Goal: Information Seeking & Learning: Learn about a topic

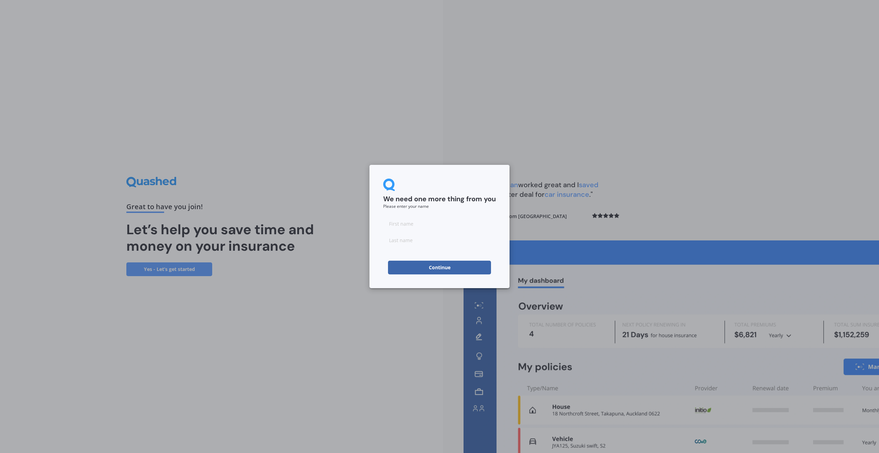
click at [449, 225] on input at bounding box center [439, 224] width 113 height 14
type input "[PERSON_NAME]"
click at [413, 242] on input at bounding box center [439, 240] width 113 height 14
type input "BURNS"
click at [433, 268] on button "Continue" at bounding box center [439, 268] width 103 height 14
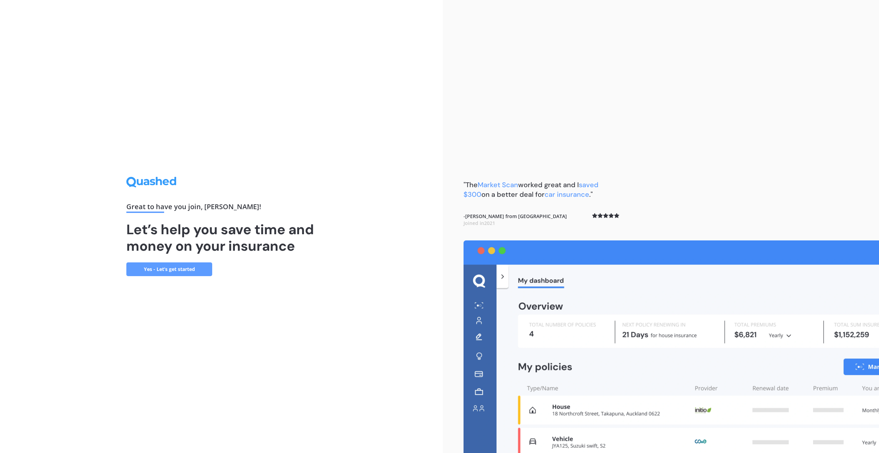
click at [188, 263] on link "Yes - Let’s get started" at bounding box center [169, 269] width 86 height 14
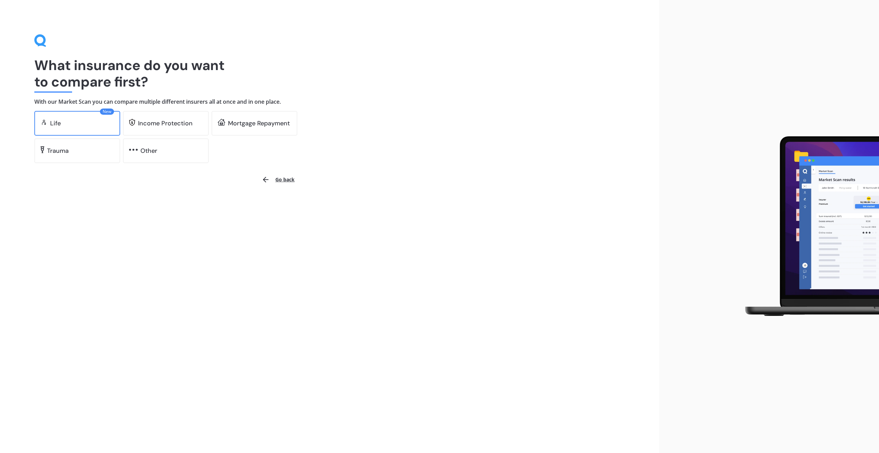
click at [60, 125] on div "Life" at bounding box center [55, 123] width 11 height 7
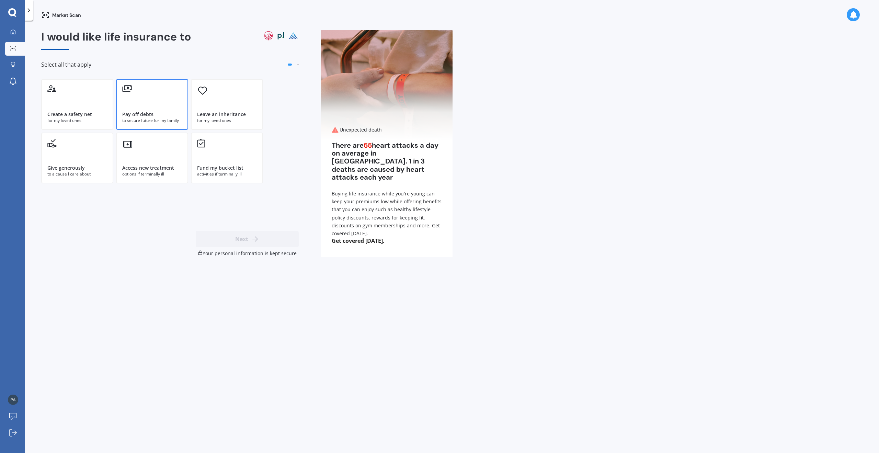
click at [139, 111] on div "Pay off debts" at bounding box center [137, 114] width 31 height 7
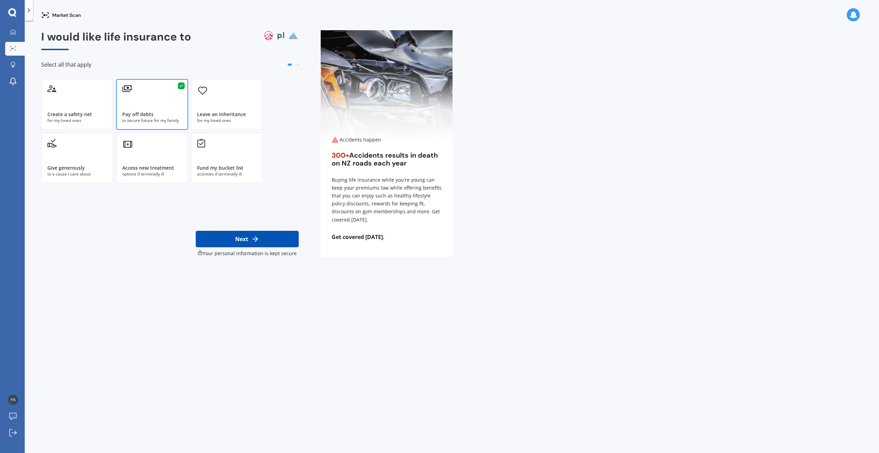
click at [240, 236] on button "Next" at bounding box center [247, 239] width 103 height 16
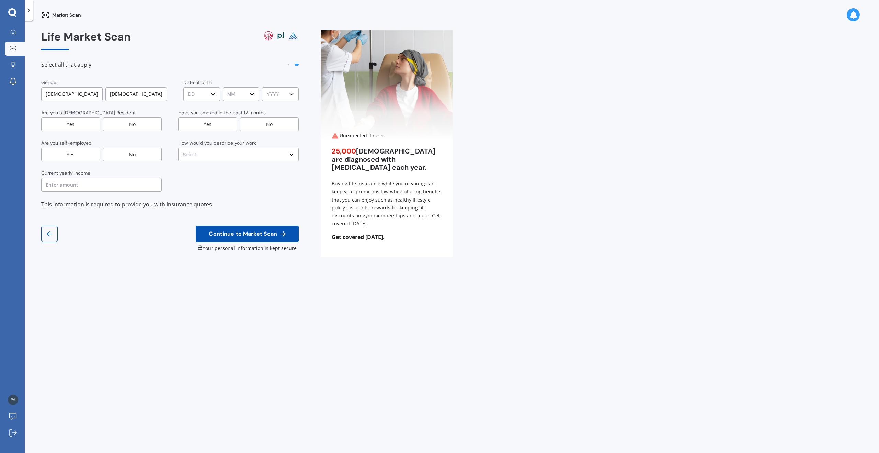
click at [82, 94] on div "[DEMOGRAPHIC_DATA]" at bounding box center [71, 94] width 61 height 14
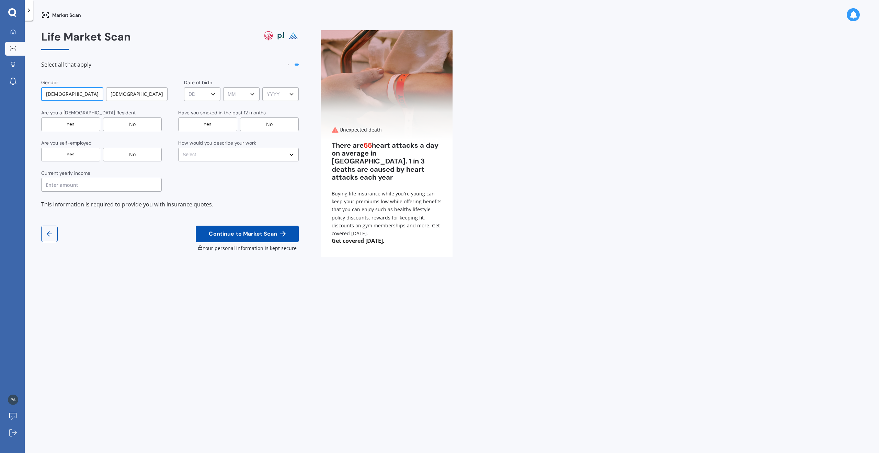
click at [199, 91] on select "DD DD 01 02 03 04 05 06 07 08 09 10 11 12 13 14 15 16 17 18 19 20 21 22 23 24 2…" at bounding box center [202, 94] width 36 height 14
select select "08"
click at [184, 87] on select "DD DD 01 02 03 04 05 06 07 08 09 10 11 12 13 14 15 16 17 18 19 20 21 22 23 24 2…" at bounding box center [202, 94] width 36 height 14
click at [249, 95] on select "MM MM 01 02 03 04 05 06 07 08 09 10 11 12" at bounding box center [241, 94] width 36 height 14
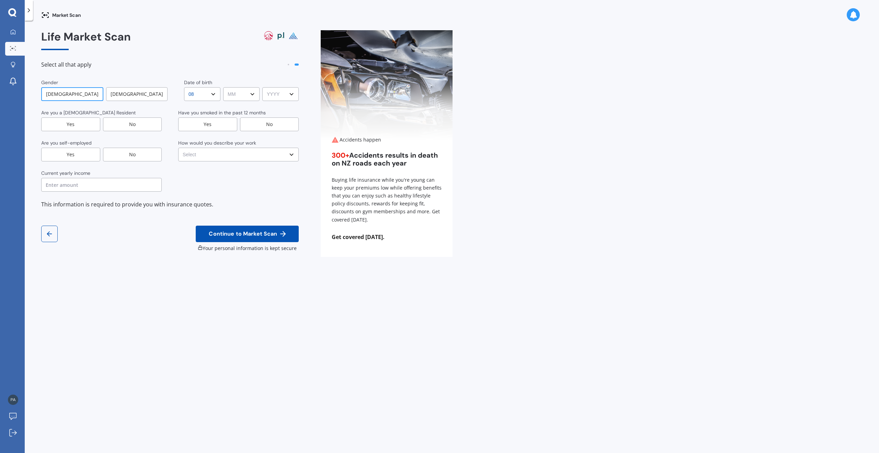
select select "07"
click at [223, 87] on select "MM MM 01 02 03 04 05 06 07 08 09 10 11 12" at bounding box center [241, 94] width 36 height 14
click at [287, 94] on select "YYYY YYYY 2009 2008 2007 2006 2005 2004 2003 2002 2001 2000 1999 1998 1997 1996…" at bounding box center [280, 94] width 36 height 14
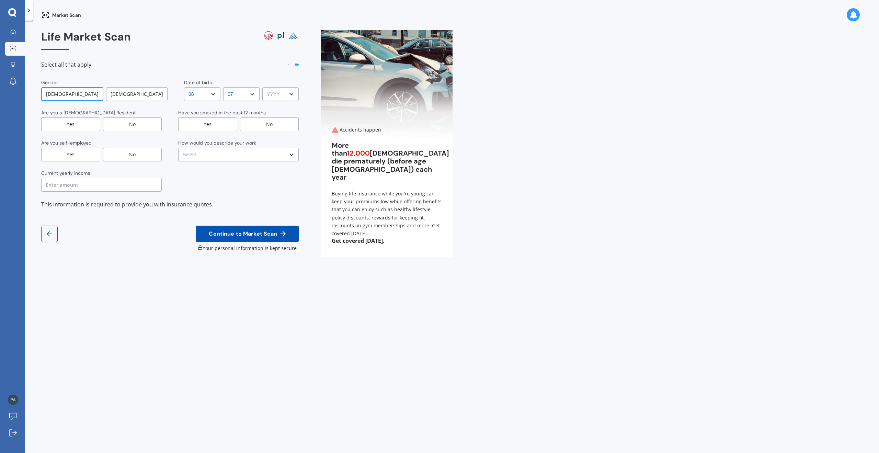
select select "1985"
click at [262, 87] on select "YYYY YYYY 2009 2008 2007 2006 2005 2004 2003 2002 2001 2000 1999 1998 1997 1996…" at bounding box center [280, 94] width 36 height 14
click at [237, 155] on select "Select No manual work e.g. lawyer, consultant, engineer Light manual work [PERS…" at bounding box center [238, 155] width 121 height 14
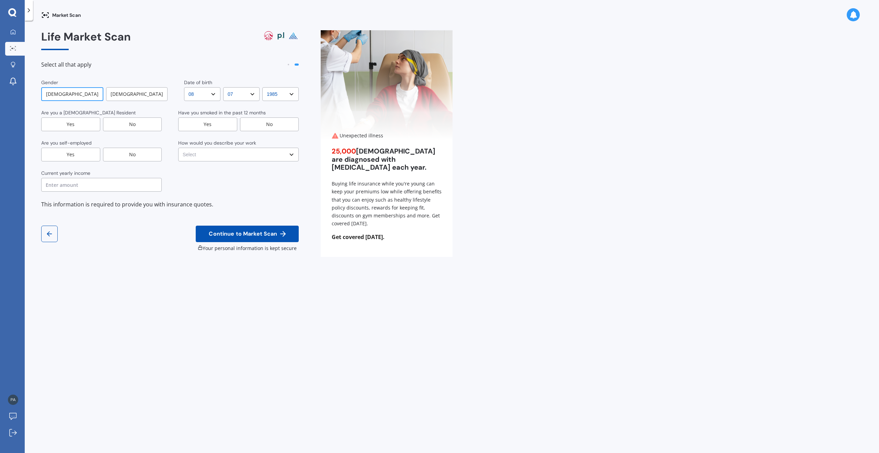
select select "No manual work e.g. lawyer, consultant, engineer"
click at [178, 148] on select "Select No manual work e.g. lawyer, consultant, engineer Light manual work [PERS…" at bounding box center [238, 155] width 121 height 14
click at [76, 124] on div "Yes" at bounding box center [70, 124] width 59 height 14
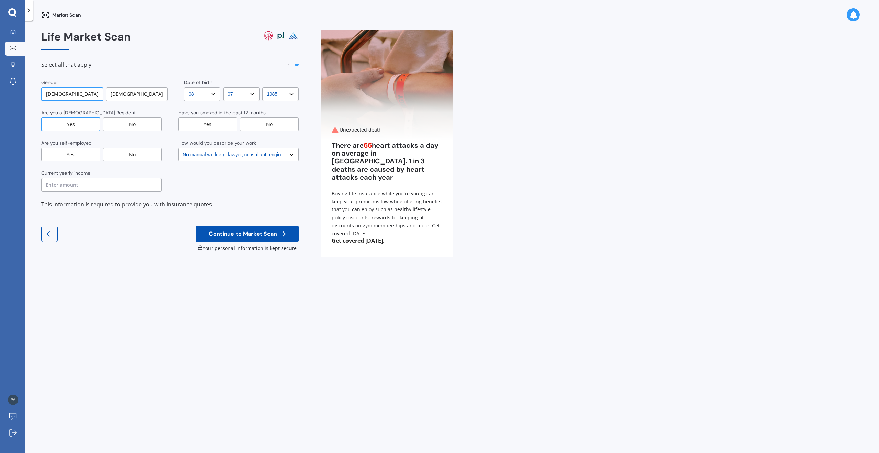
click at [113, 152] on div "No" at bounding box center [132, 155] width 59 height 14
click at [113, 185] on input "text" at bounding box center [101, 185] width 121 height 14
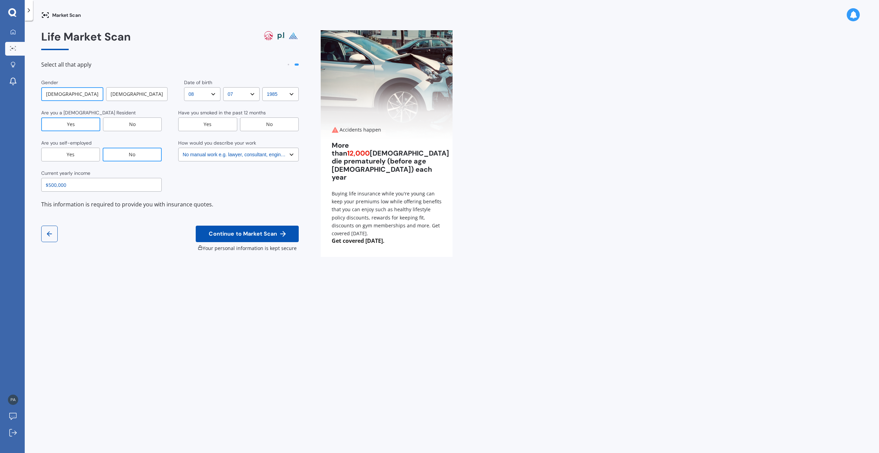
type input "$500,000"
click at [259, 127] on div "No" at bounding box center [269, 124] width 59 height 14
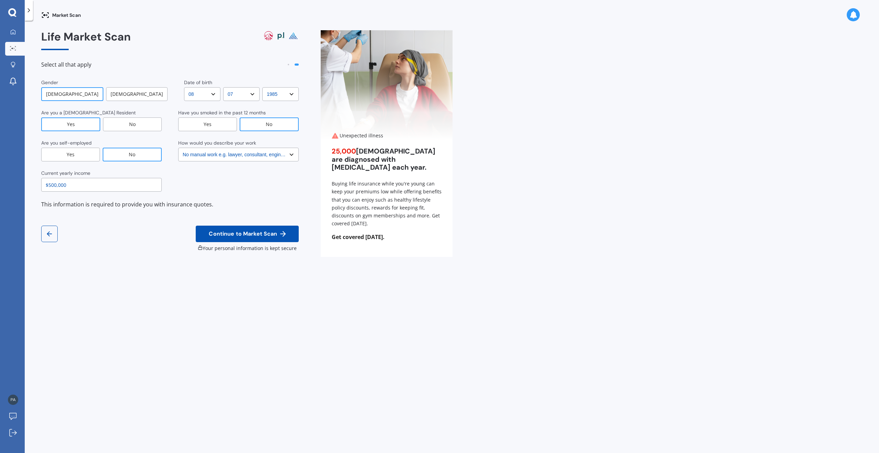
click at [243, 232] on span "Continue to Market Scan" at bounding box center [242, 234] width 71 height 7
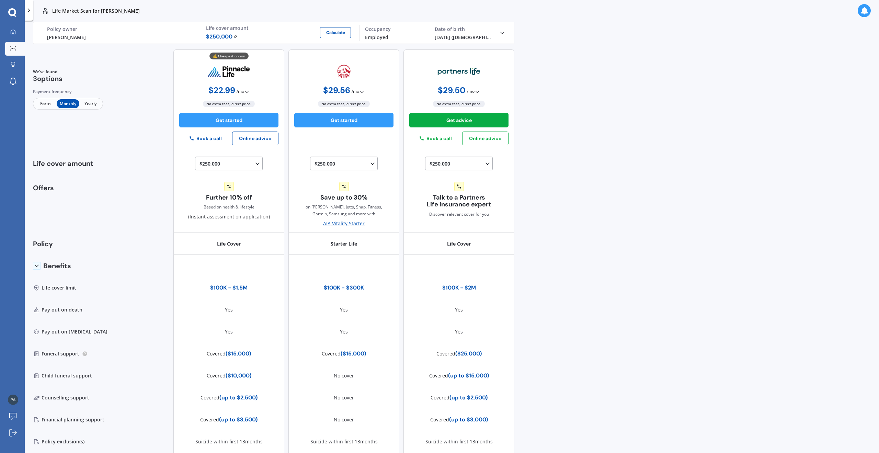
click at [244, 91] on icon at bounding box center [246, 91] width 5 height 5
click at [10, 31] on div at bounding box center [13, 32] width 10 height 6
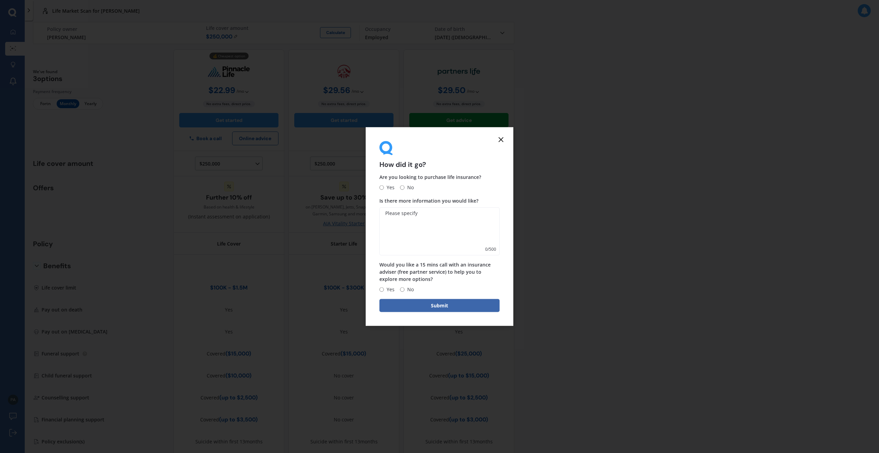
click at [401, 187] on input "No" at bounding box center [402, 187] width 4 height 4
radio input "true"
click at [402, 290] on input "No" at bounding box center [402, 289] width 4 height 4
radio input "true"
click at [418, 305] on button "Submit" at bounding box center [440, 305] width 120 height 13
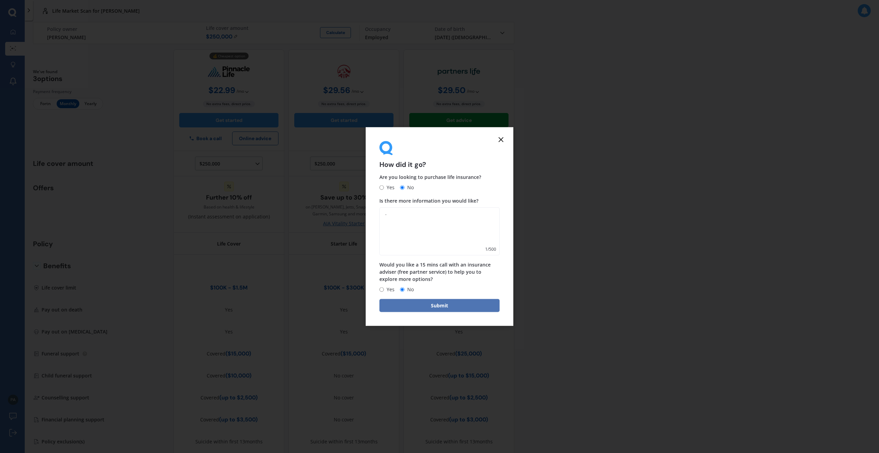
type textarea "."
click at [432, 307] on button "Submit" at bounding box center [440, 305] width 120 height 13
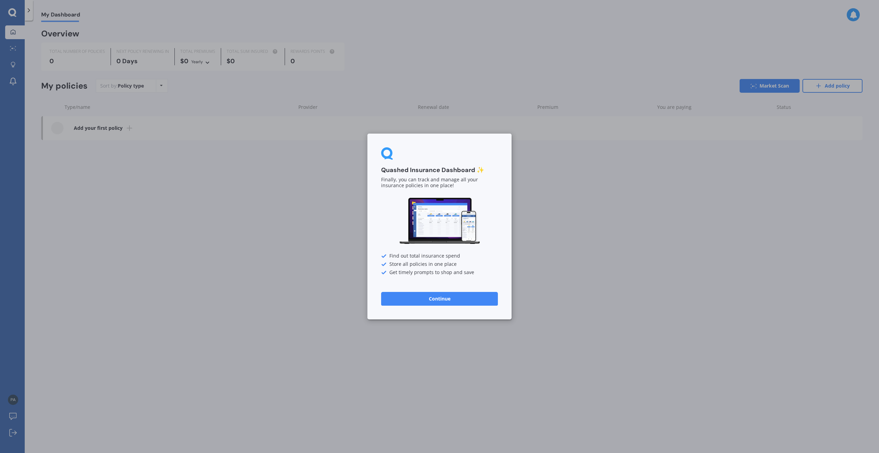
click at [435, 298] on button "Continue" at bounding box center [439, 299] width 117 height 14
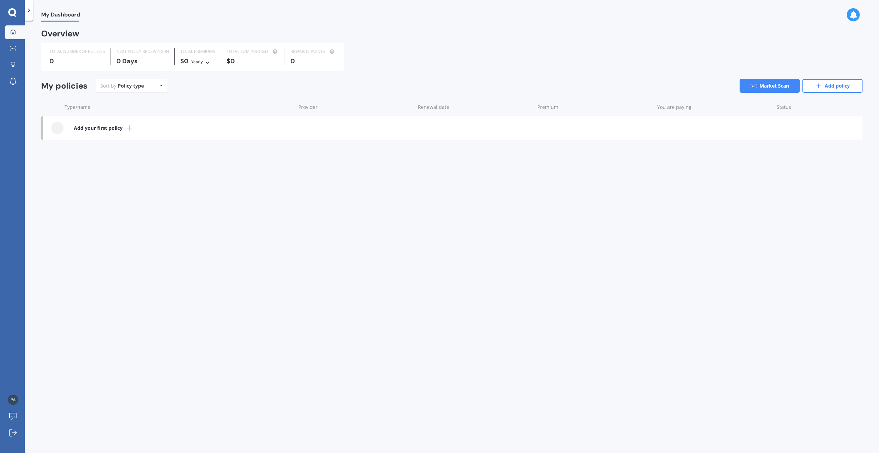
click at [131, 128] on icon at bounding box center [129, 128] width 8 height 8
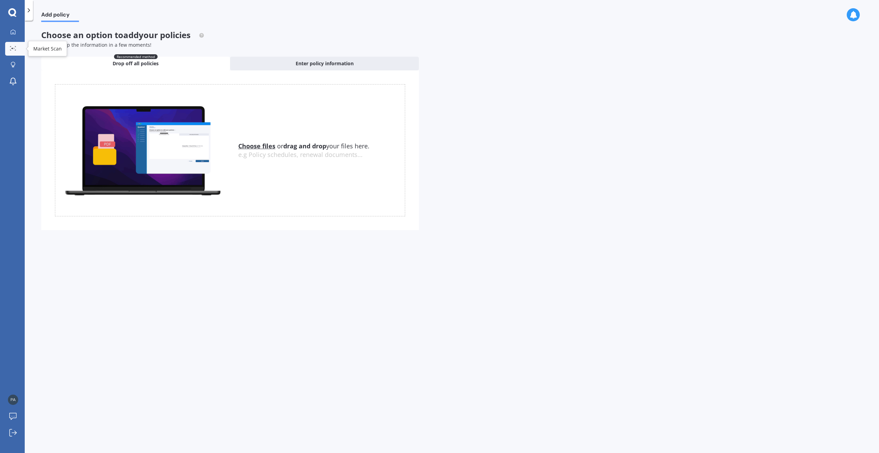
click at [14, 49] on icon at bounding box center [13, 48] width 6 height 4
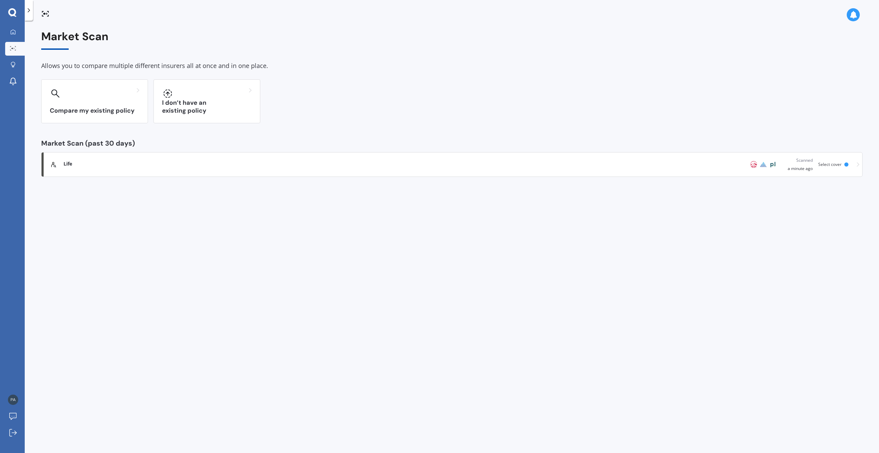
click at [70, 163] on span "Life" at bounding box center [68, 163] width 9 height 7
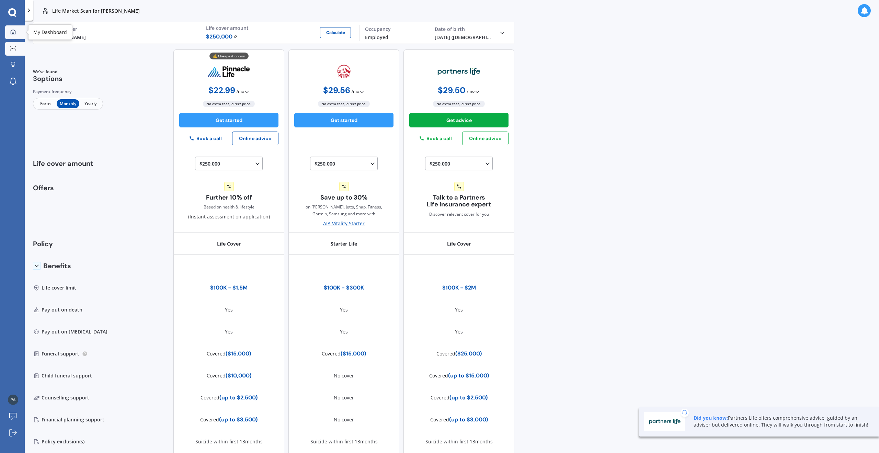
click at [11, 28] on link "My Dashboard" at bounding box center [15, 32] width 20 height 14
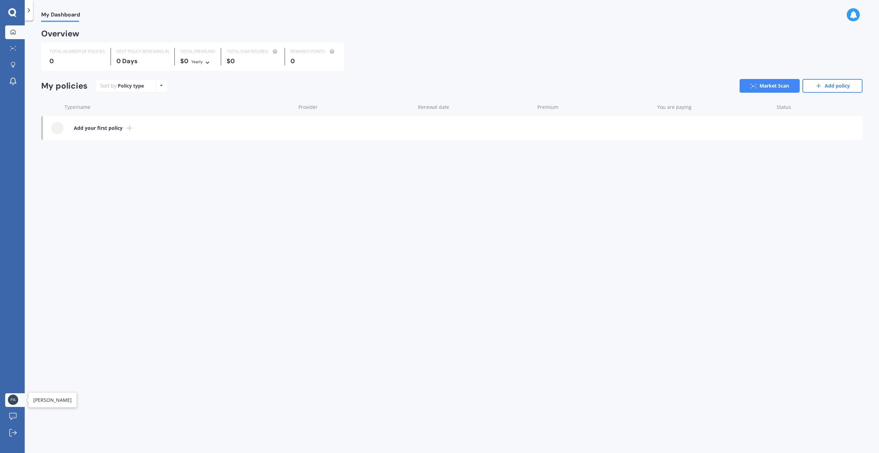
click at [15, 403] on img at bounding box center [13, 400] width 10 height 10
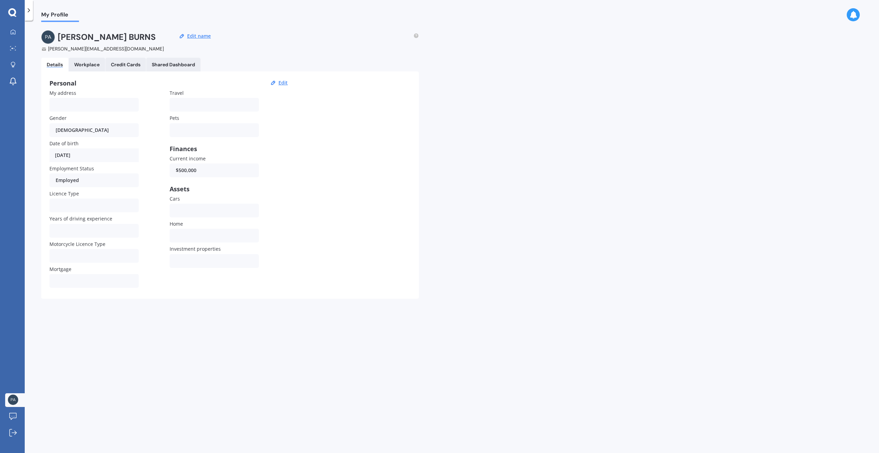
click at [856, 15] on icon at bounding box center [854, 15] width 8 height 8
click at [15, 66] on icon at bounding box center [13, 65] width 5 height 6
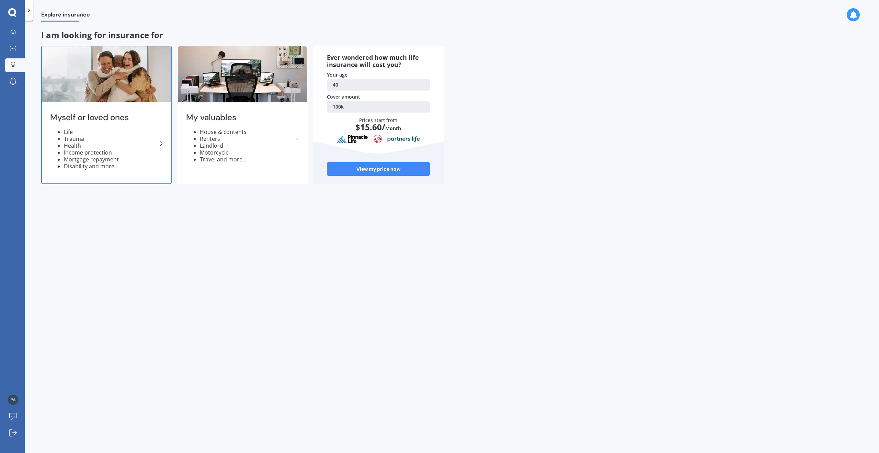
click at [143, 145] on li "Health" at bounding box center [110, 145] width 93 height 7
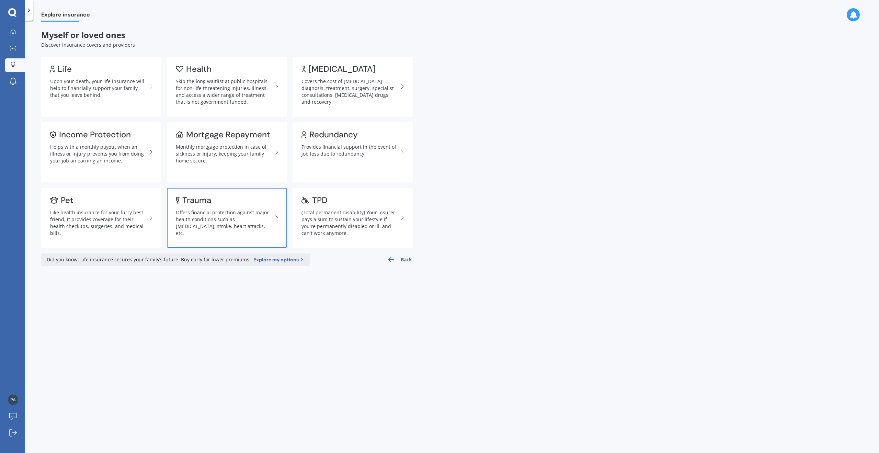
click at [201, 203] on div "Trauma" at bounding box center [196, 200] width 29 height 7
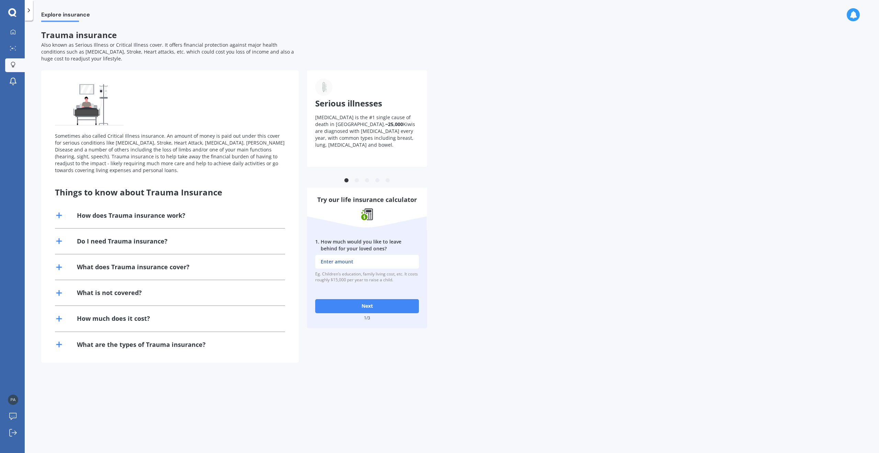
click at [162, 217] on div "How does Trauma insurance work?" at bounding box center [131, 215] width 109 height 9
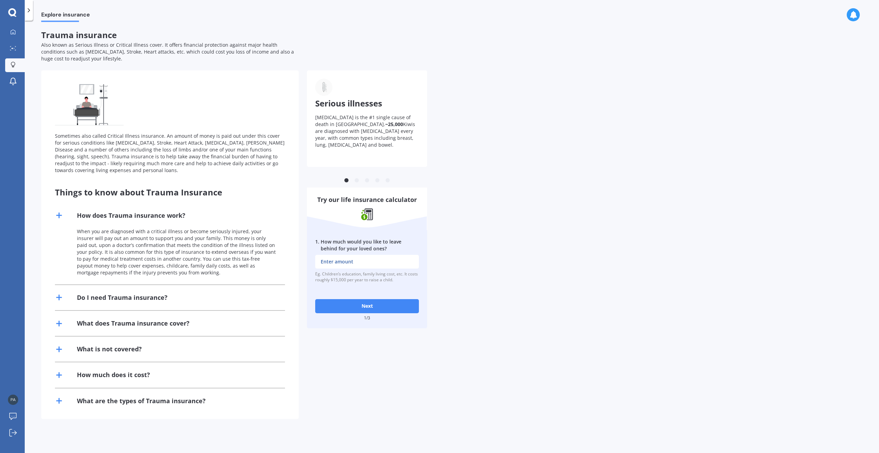
click at [142, 346] on div "What is not covered?" at bounding box center [170, 349] width 230 height 25
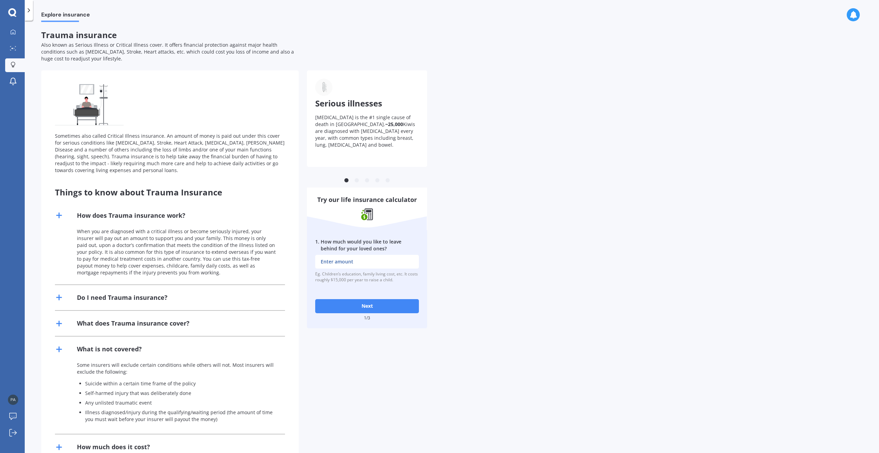
scroll to position [50, 0]
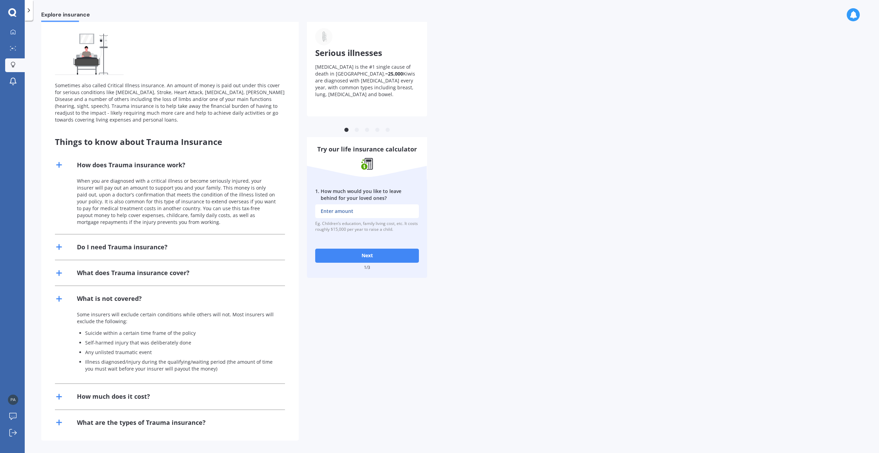
click at [161, 426] on div "What are the types of Trauma insurance?" at bounding box center [141, 422] width 129 height 9
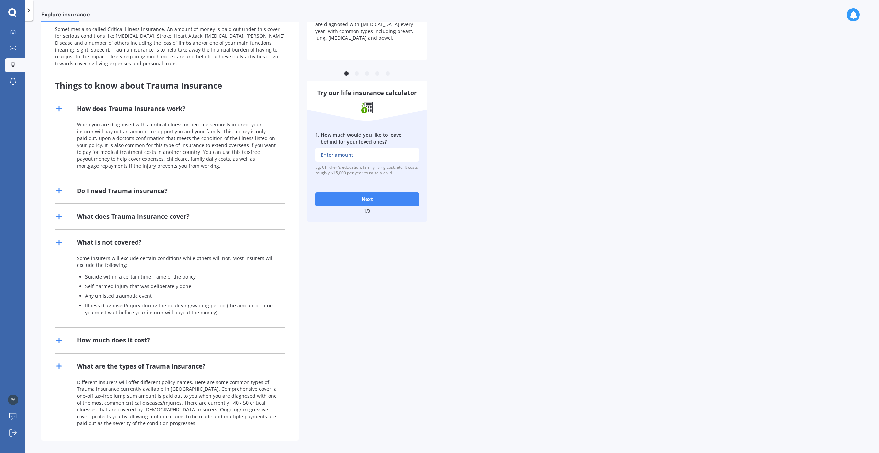
scroll to position [49, 0]
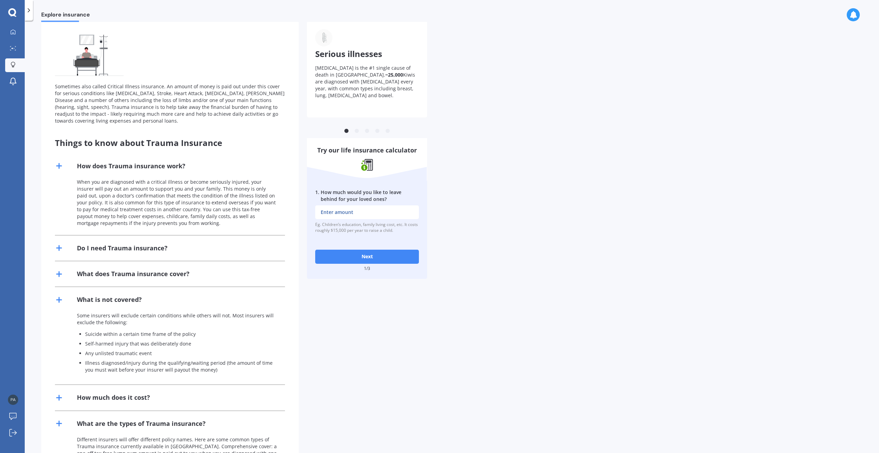
click at [351, 213] on input "1 . How much would you like to leave behind for your loved ones?" at bounding box center [367, 212] width 104 height 14
type input "$200,000"
click at [369, 259] on button "Next" at bounding box center [367, 257] width 104 height 14
click at [365, 215] on input "2 . How much outstanding debt do you have, including mortgage?" at bounding box center [367, 212] width 104 height 14
type input "$25,000"
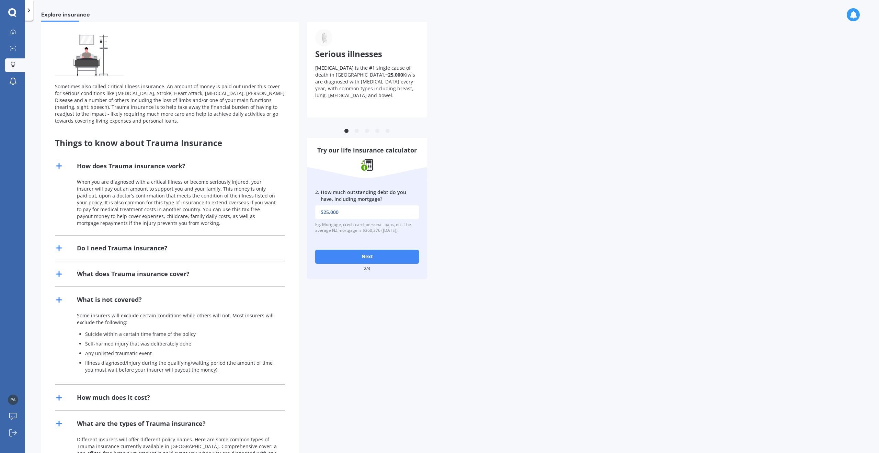
click at [375, 257] on button "Next" at bounding box center [367, 257] width 104 height 14
click at [363, 208] on input "3 . What would be the cost of fulfilling your bucket list if you were terminall…" at bounding box center [367, 212] width 104 height 14
type input "$15,000"
click at [369, 256] on button "Next" at bounding box center [367, 257] width 104 height 14
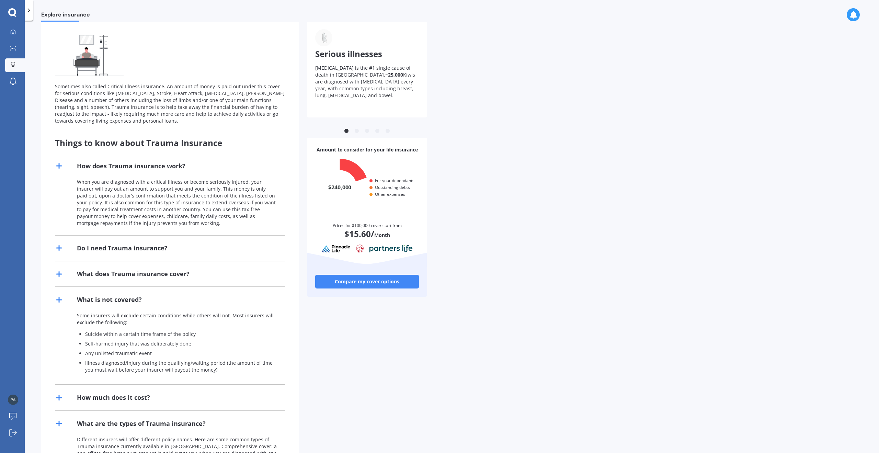
scroll to position [66, 100]
click at [361, 280] on link "Compare my cover options" at bounding box center [367, 282] width 104 height 14
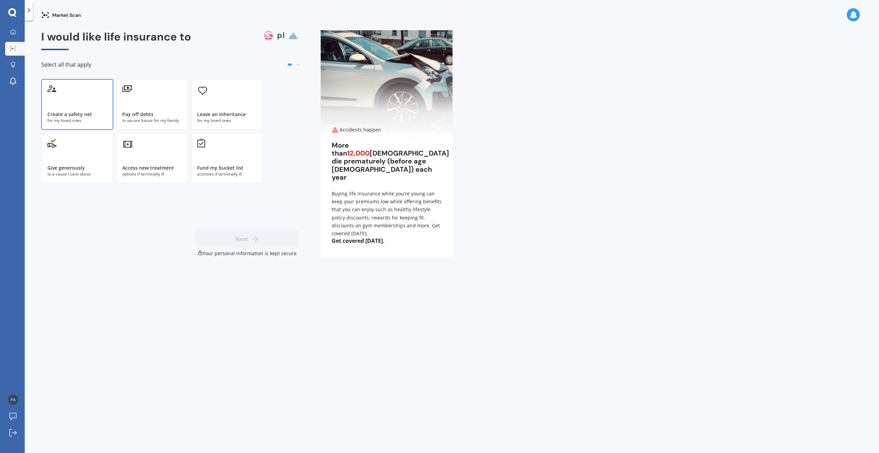
click at [75, 109] on div "Create a safety net for my loved ones" at bounding box center [77, 104] width 72 height 51
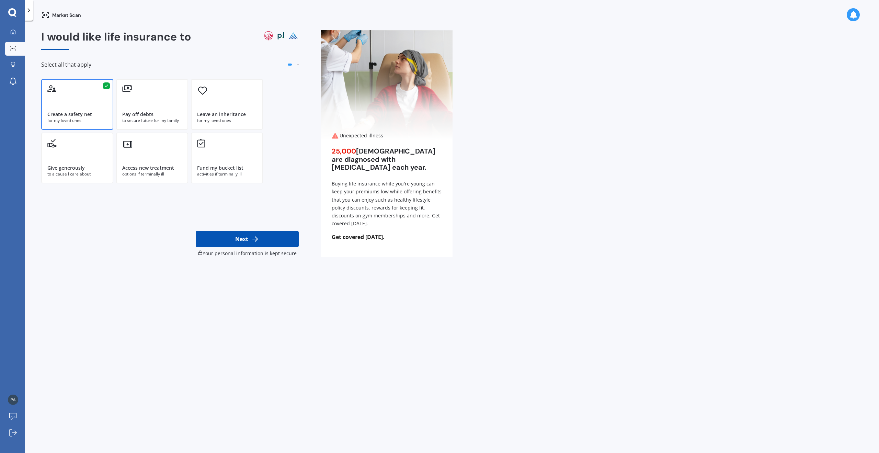
click at [237, 236] on button "Next" at bounding box center [247, 239] width 103 height 16
select select "08"
select select "07"
select select "1985"
select select "No manual work e.g. lawyer, consultant, engineer"
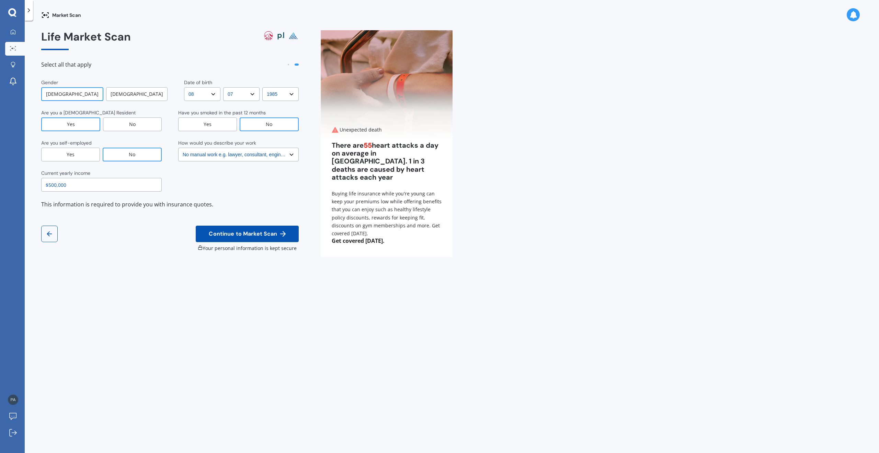
click at [237, 236] on span "Continue to Market Scan" at bounding box center [242, 234] width 71 height 7
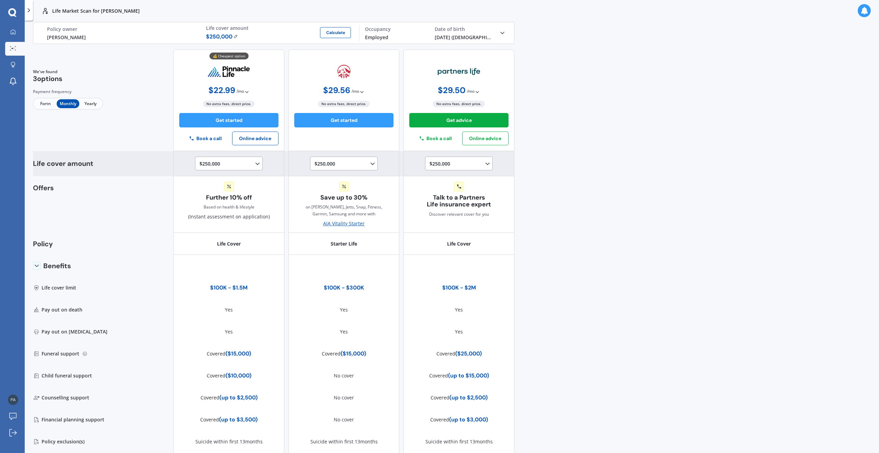
click at [256, 160] on icon at bounding box center [257, 163] width 7 height 7
click at [217, 227] on span "$300,000" at bounding box center [215, 226] width 21 height 7
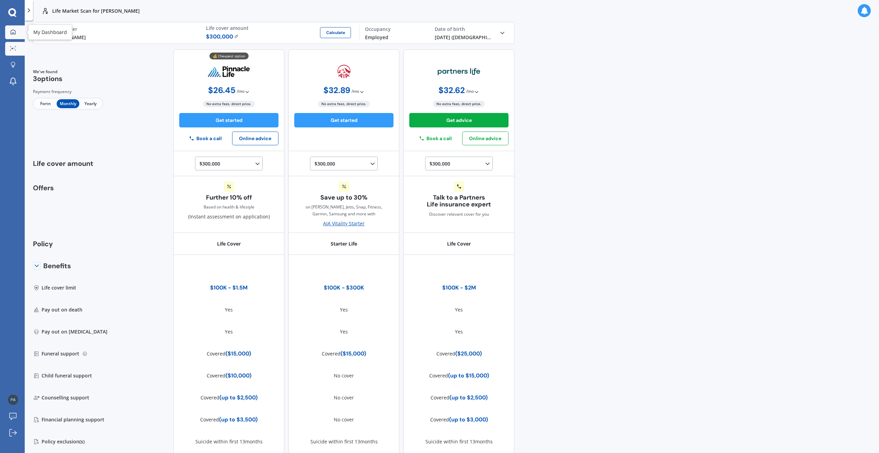
click at [8, 33] on div at bounding box center [13, 32] width 10 height 6
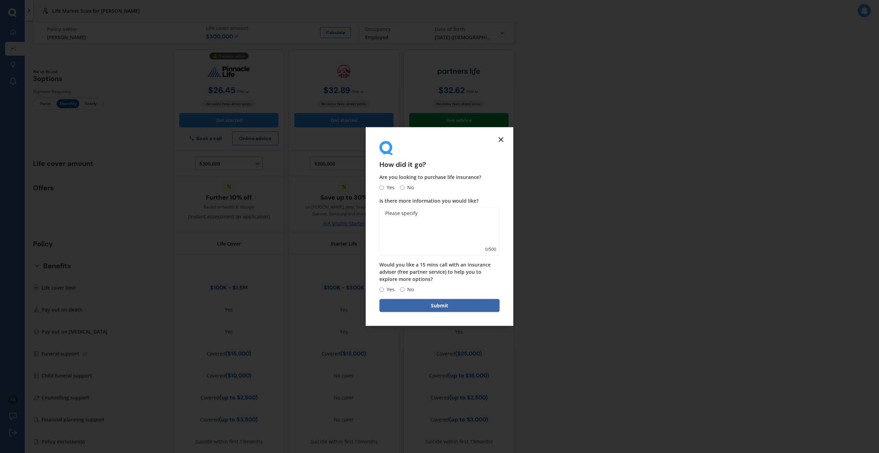
click at [403, 187] on input "No" at bounding box center [402, 187] width 4 height 4
radio input "true"
click at [408, 239] on textarea "Is there more information you would like?" at bounding box center [440, 231] width 120 height 48
type textarea "k"
click at [403, 289] on input "No" at bounding box center [402, 289] width 4 height 4
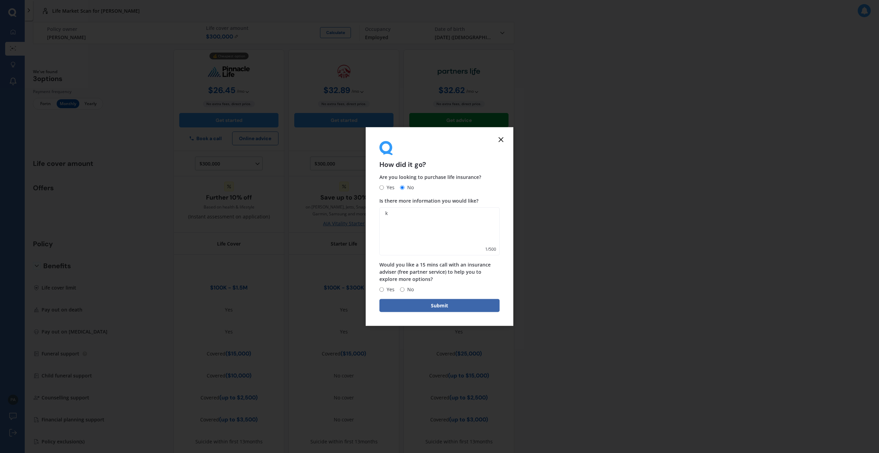
radio input "true"
click at [412, 302] on button "Submit" at bounding box center [440, 305] width 120 height 13
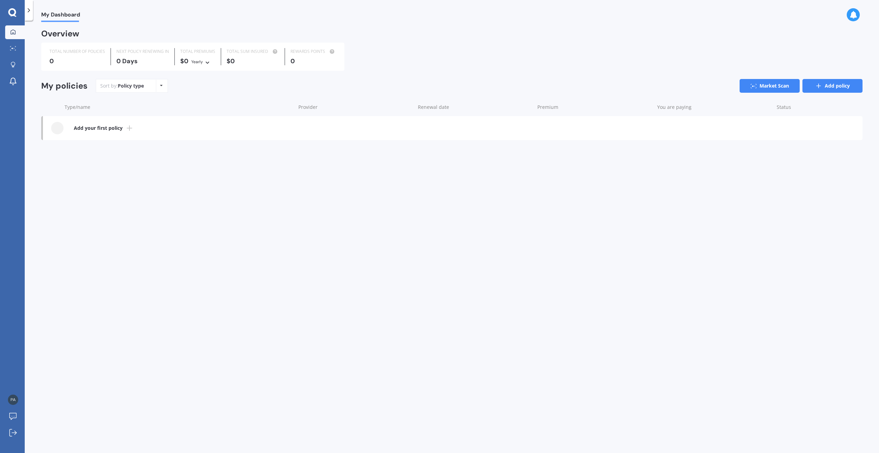
click at [822, 87] on icon at bounding box center [818, 85] width 7 height 7
click at [766, 89] on link "Market Scan" at bounding box center [770, 86] width 60 height 14
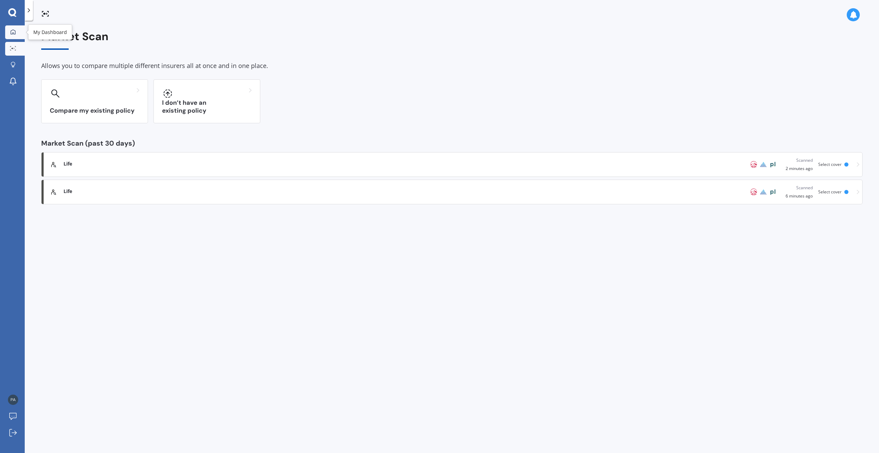
click at [15, 30] on icon at bounding box center [12, 31] width 5 height 5
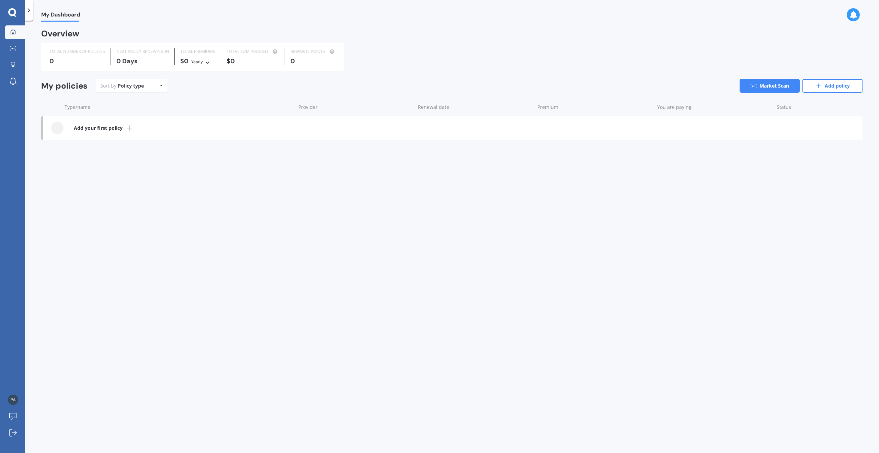
click at [12, 12] on icon at bounding box center [12, 12] width 8 height 9
click at [13, 64] on icon at bounding box center [13, 65] width 5 height 6
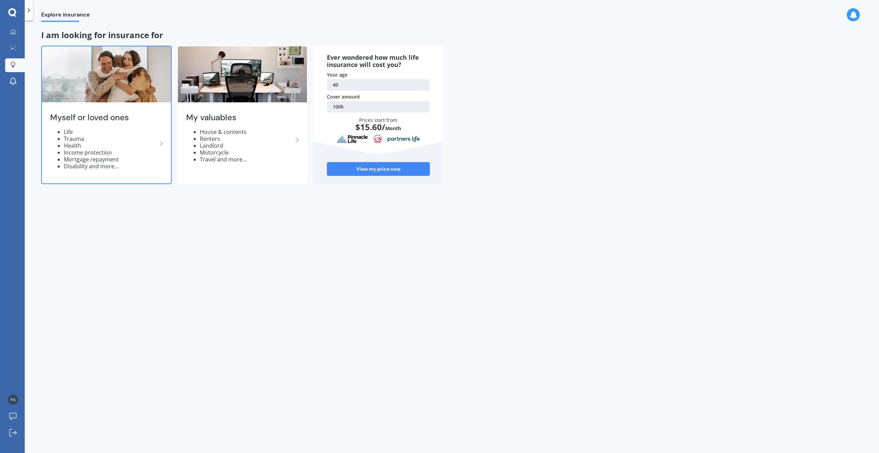
click at [159, 142] on icon at bounding box center [161, 143] width 8 height 8
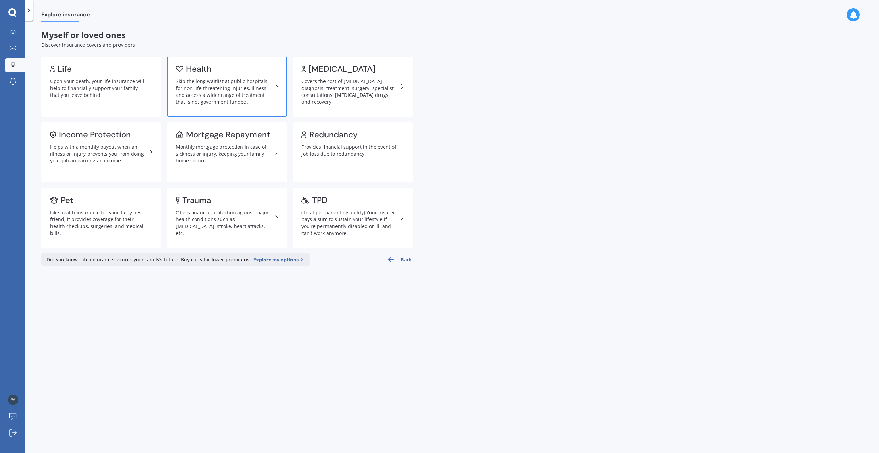
click at [202, 90] on div "Skip the long waitlist at public hospitals for non-life threatening injuries, i…" at bounding box center [224, 91] width 97 height 27
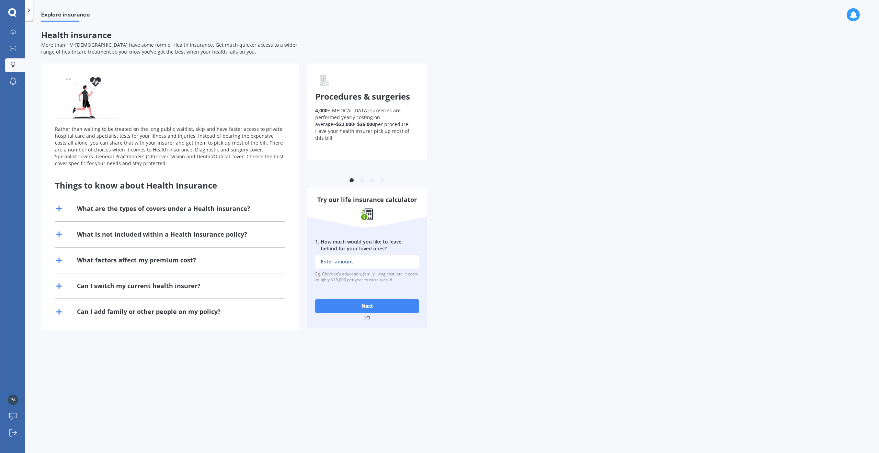
click at [368, 306] on button "Next" at bounding box center [367, 306] width 104 height 14
type input "$0"
click at [370, 306] on button "Next" at bounding box center [367, 306] width 104 height 14
click at [366, 257] on input "2 . How much outstanding debt do you have, including mortgage?" at bounding box center [367, 262] width 104 height 14
type input "$10,000"
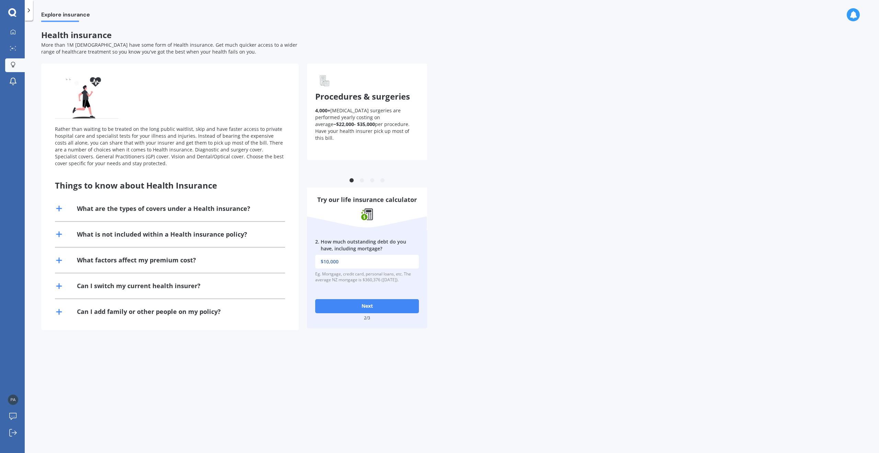
click at [362, 302] on button "Next" at bounding box center [367, 306] width 104 height 14
click at [363, 263] on input "3 . What would be the cost of fulfilling your bucket list if you were terminall…" at bounding box center [367, 262] width 104 height 14
type input "$0"
click at [363, 301] on button "Next" at bounding box center [367, 306] width 104 height 14
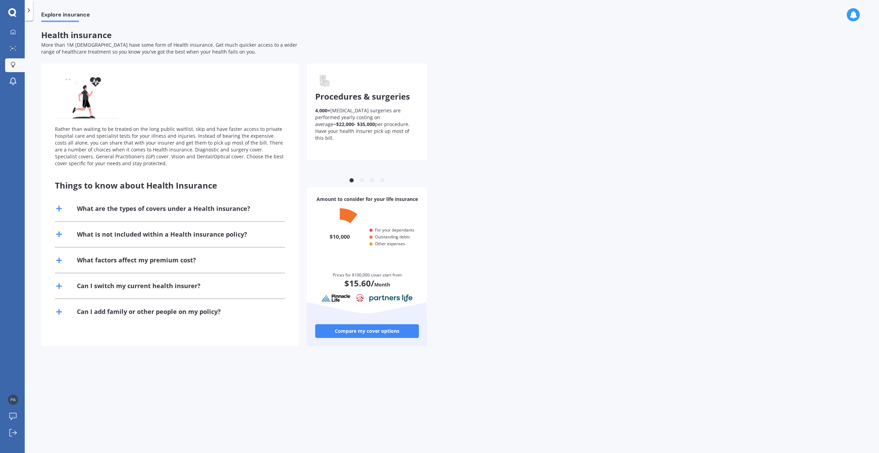
scroll to position [66, 100]
click at [121, 207] on div "What are the types of covers under a Health insurance?" at bounding box center [163, 208] width 173 height 9
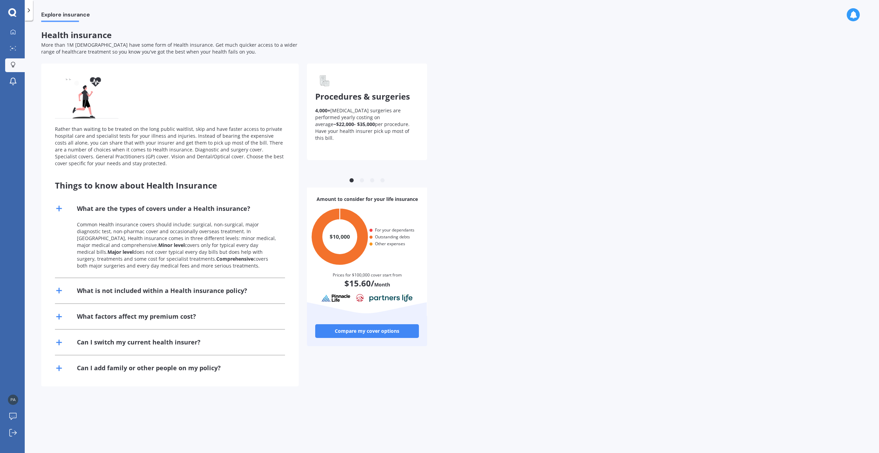
click at [353, 329] on link "Compare my cover options" at bounding box center [367, 331] width 104 height 14
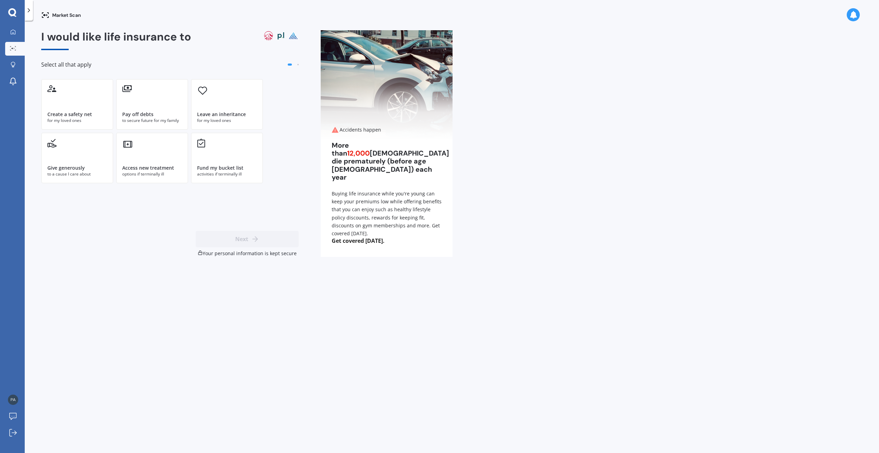
click at [29, 11] on polyline at bounding box center [29, 10] width 2 height 3
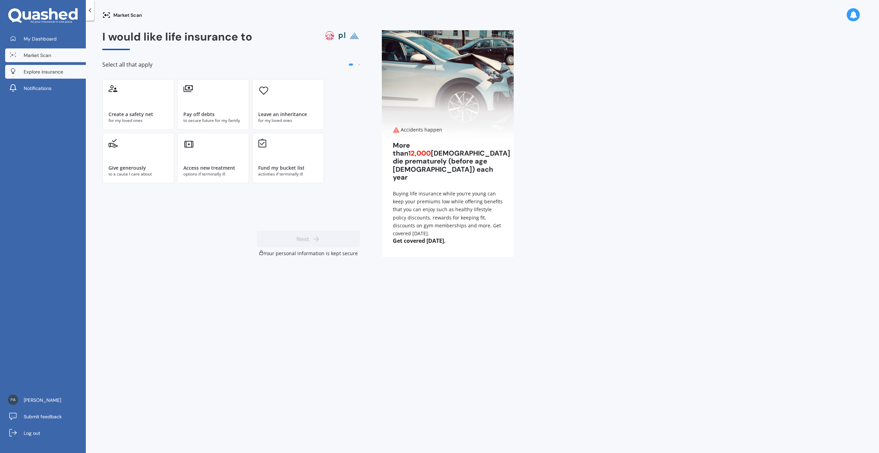
click at [43, 72] on span "Explore insurance" at bounding box center [44, 71] width 40 height 7
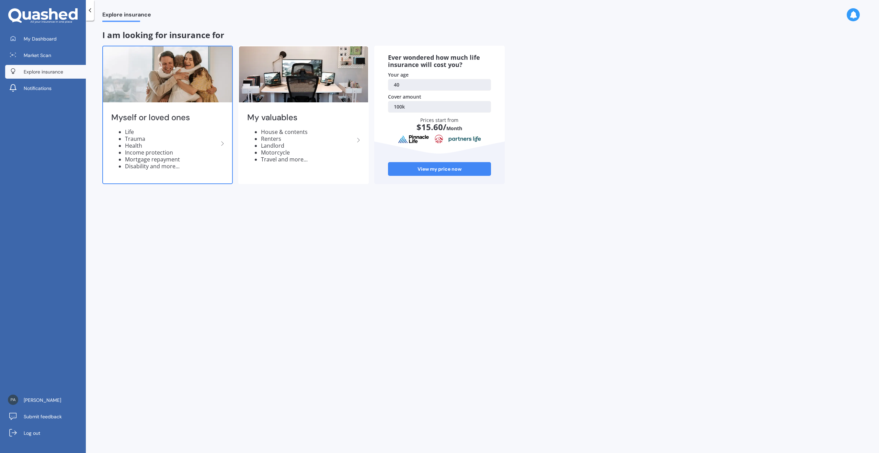
click at [155, 91] on img at bounding box center [167, 74] width 129 height 56
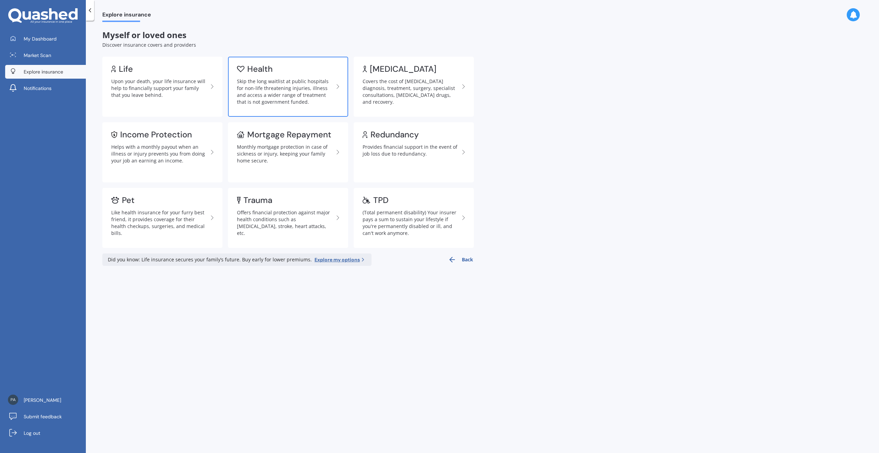
click at [258, 83] on div "Skip the long waitlist at public hospitals for non-life threatening injuries, i…" at bounding box center [285, 91] width 97 height 27
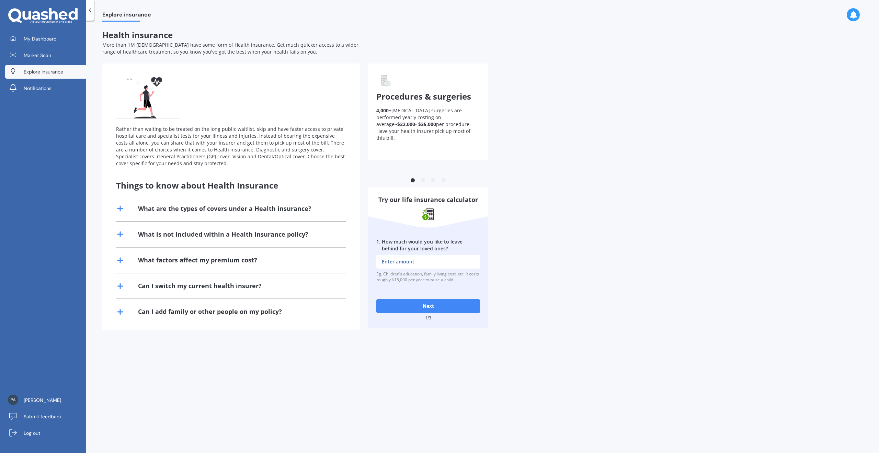
click at [443, 304] on button "Next" at bounding box center [428, 306] width 104 height 14
click at [442, 304] on button "Next" at bounding box center [428, 306] width 104 height 14
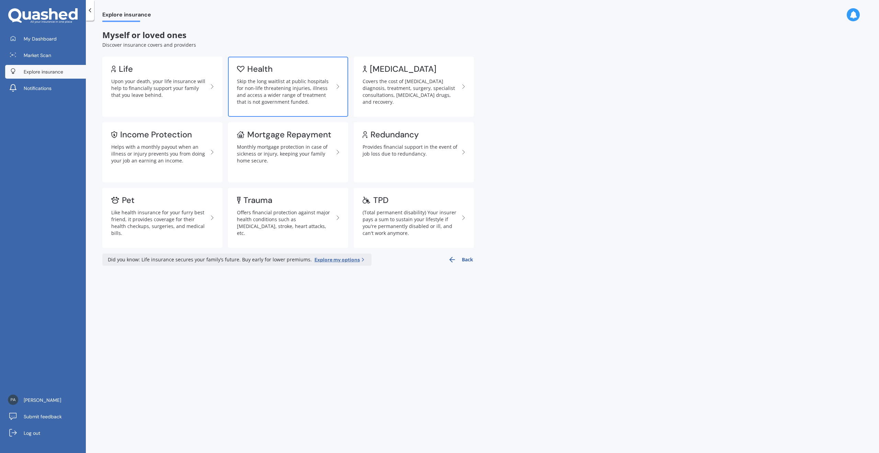
click at [263, 97] on div "Skip the long waitlist at public hospitals for non-life threatening injuries, i…" at bounding box center [285, 91] width 97 height 27
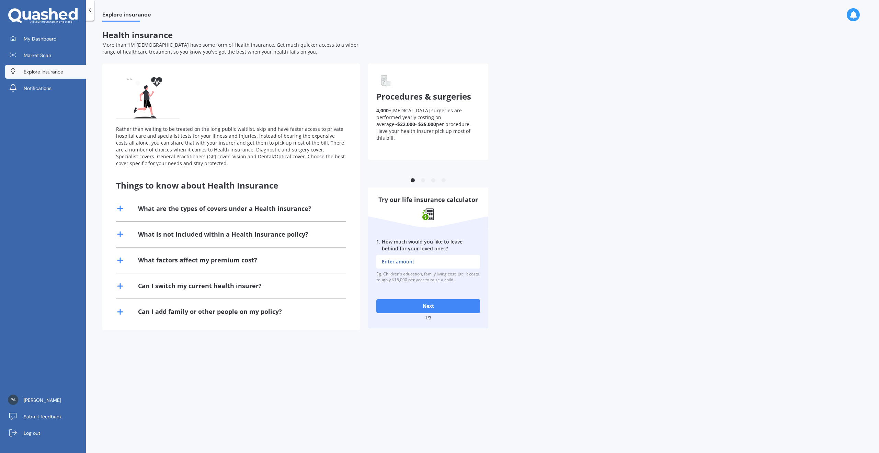
click at [169, 285] on div "Can I switch my current health insurer?" at bounding box center [200, 286] width 124 height 9
click at [119, 286] on line at bounding box center [120, 286] width 5 height 0
